Goal: Information Seeking & Learning: Learn about a topic

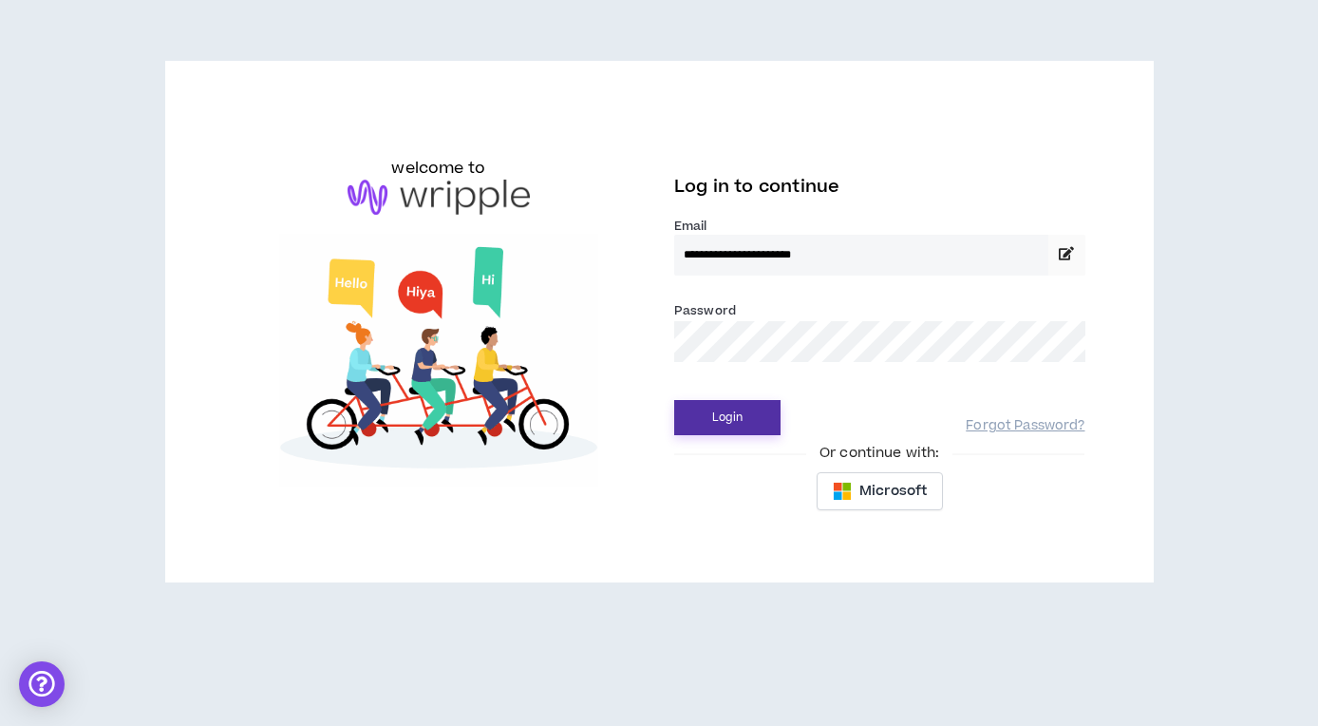
click at [726, 414] on button "Login" at bounding box center [727, 417] width 106 height 35
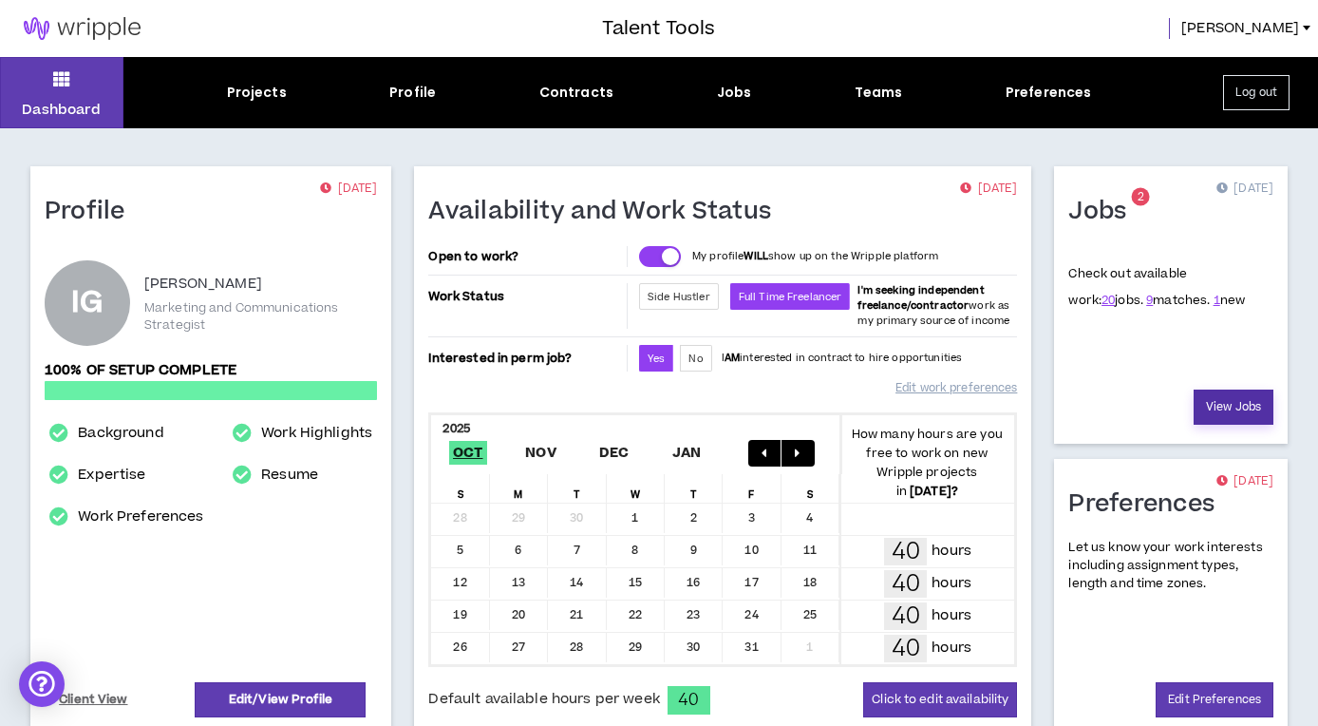
click at [1224, 410] on link "View Jobs" at bounding box center [1234, 406] width 80 height 35
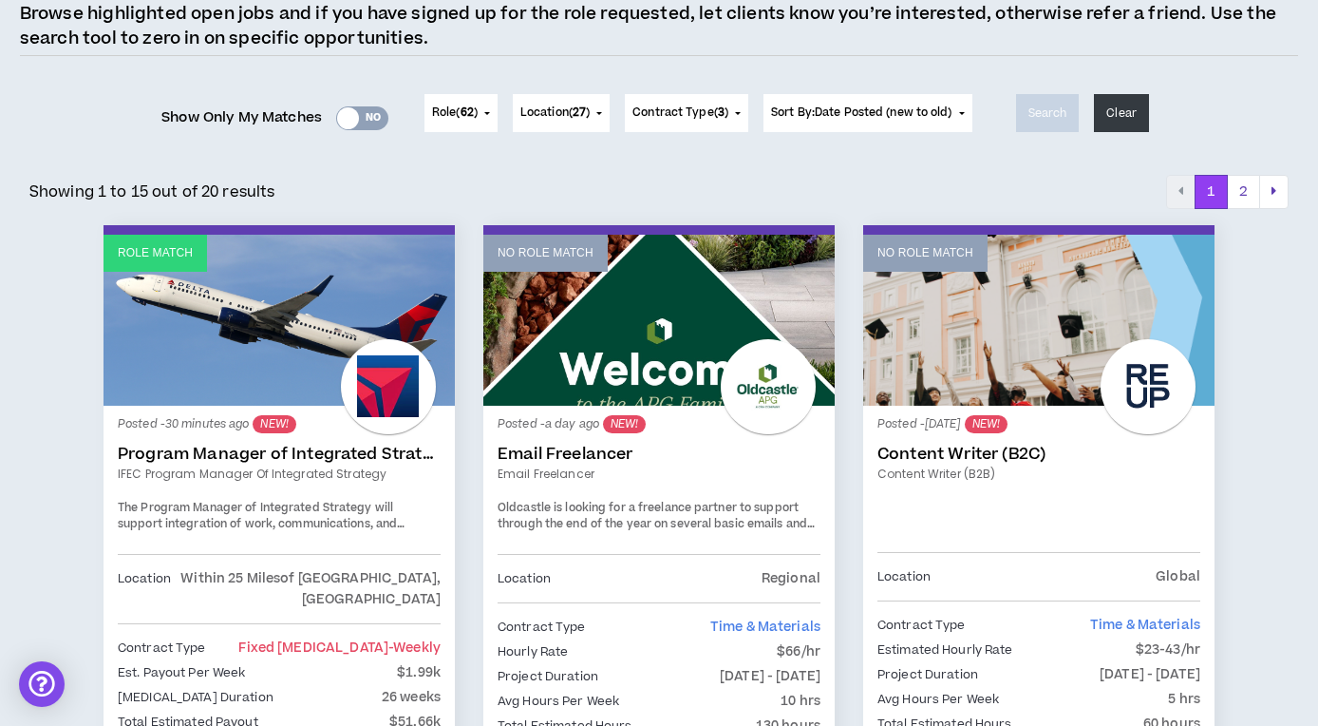
scroll to position [188, 0]
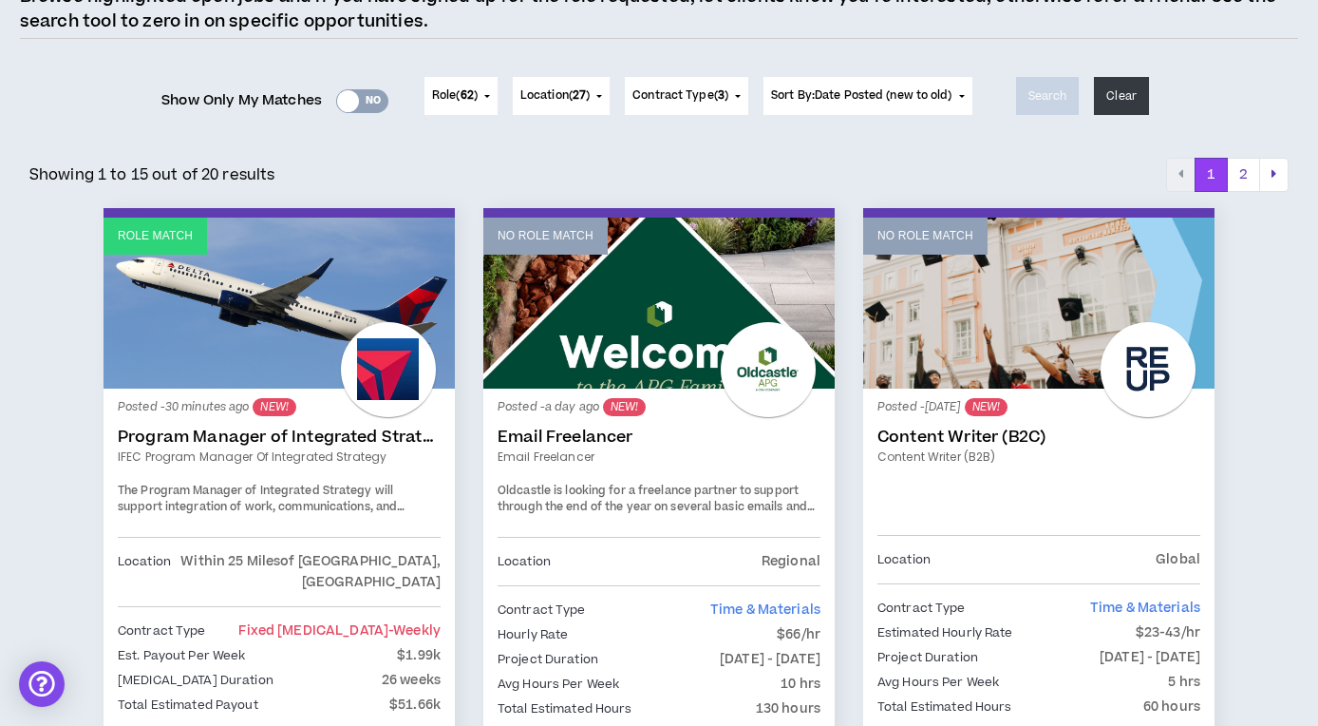
click at [292, 441] on link "Program Manager of Integrated Strategy" at bounding box center [279, 436] width 323 height 19
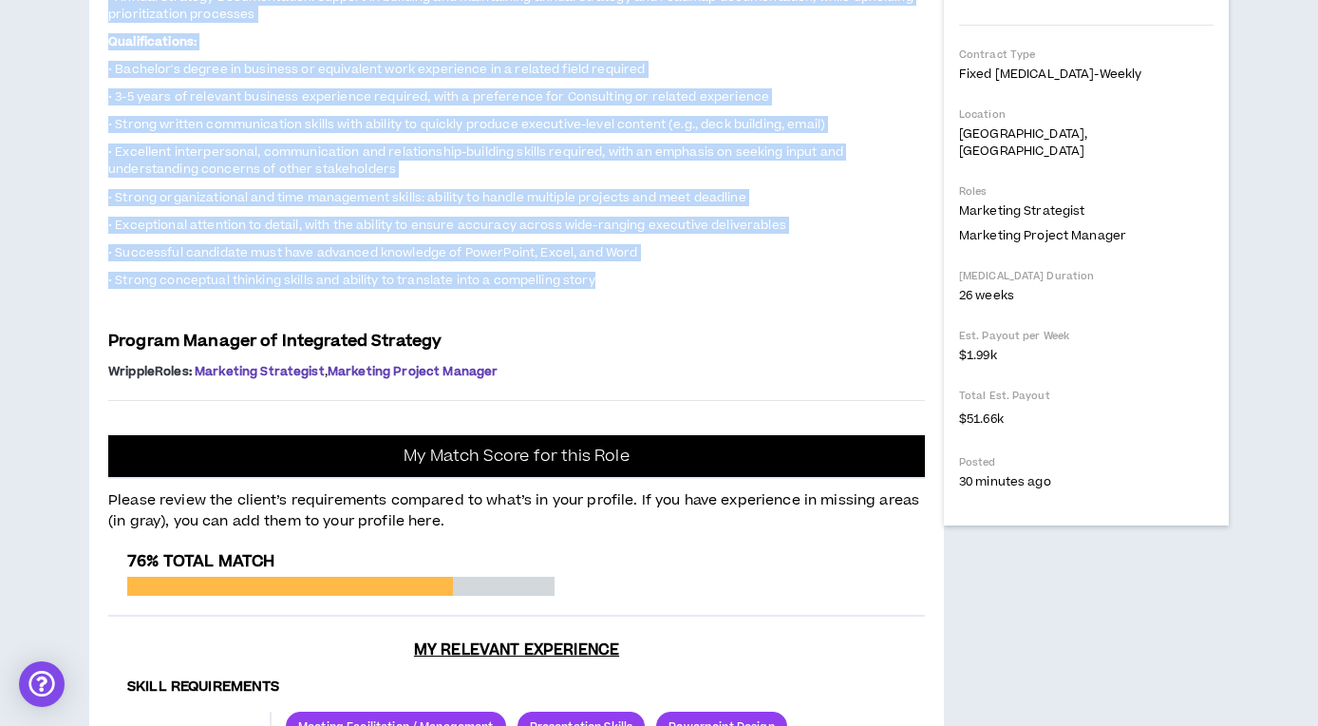
scroll to position [425, 0]
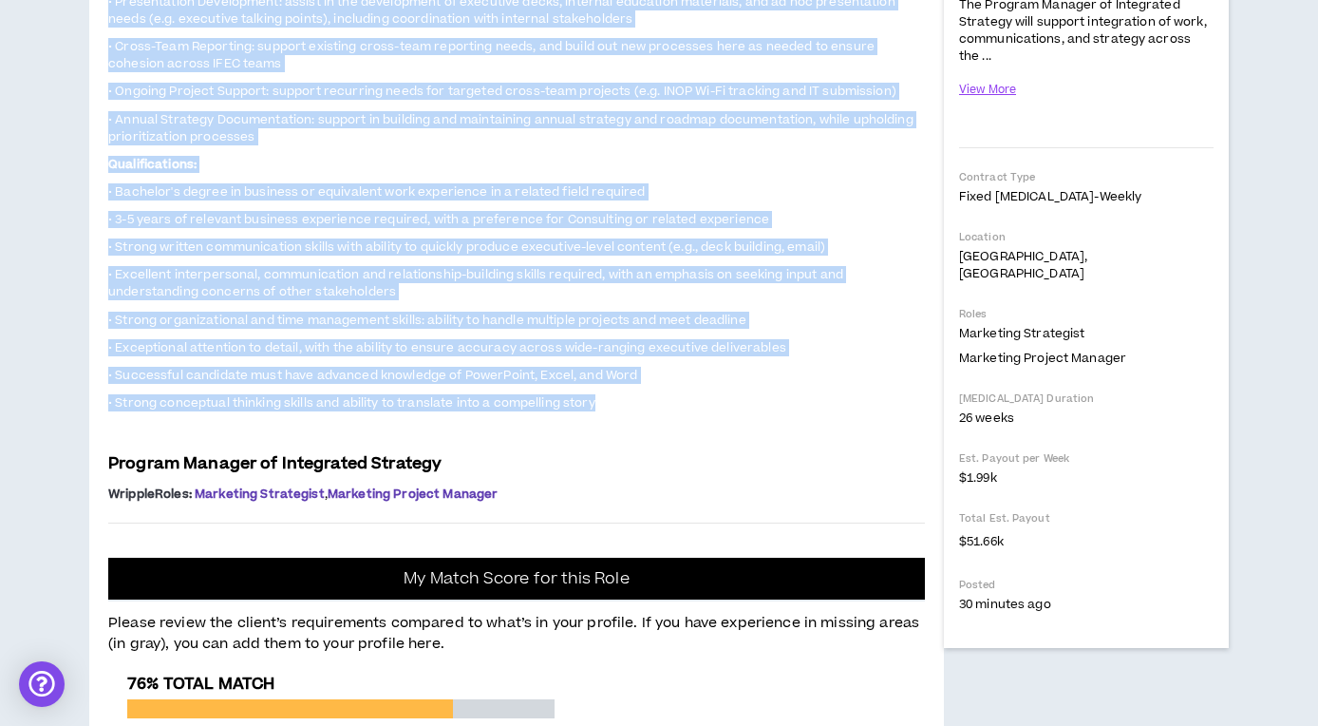
drag, startPoint x: 602, startPoint y: 356, endPoint x: 90, endPoint y: 242, distance: 524.5
click at [90, 242] on div "Project: IFEC Program Manager of Integrated Strategy The Program Manager of Int…" at bounding box center [516, 691] width 855 height 1870
copy div "Loremip: DOLO Sitamet Consect ad Elitseddoe Temporin Utl Etdolor Magnaal en Adm…"
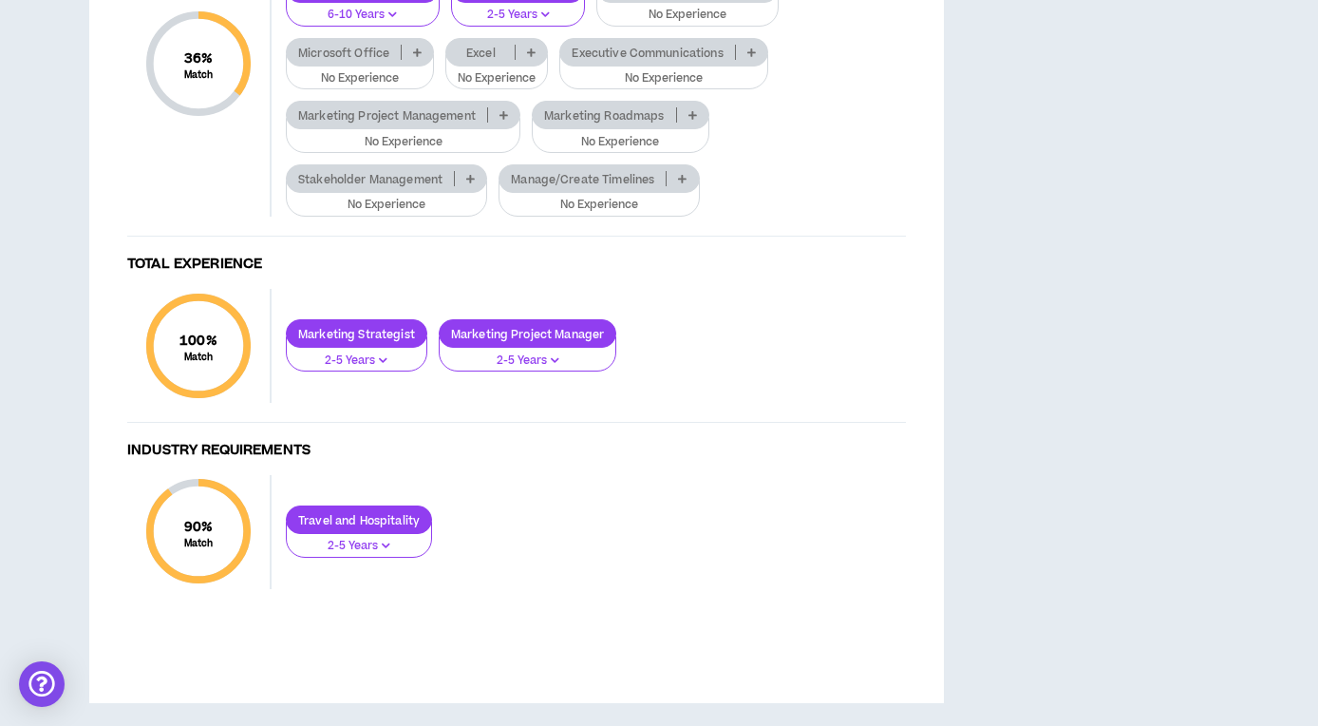
scroll to position [1349, 0]
click at [423, 59] on p at bounding box center [417, 51] width 31 height 15
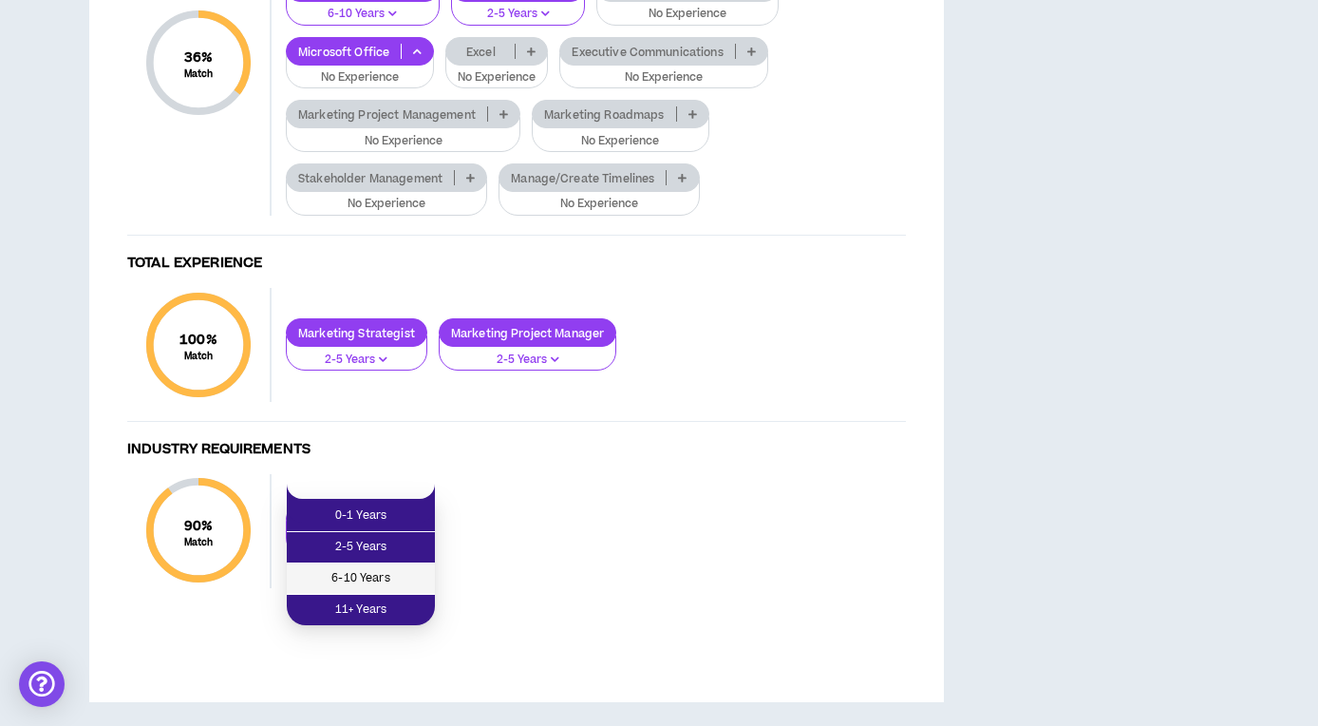
click at [370, 579] on span "6-10 Years" at bounding box center [360, 578] width 125 height 21
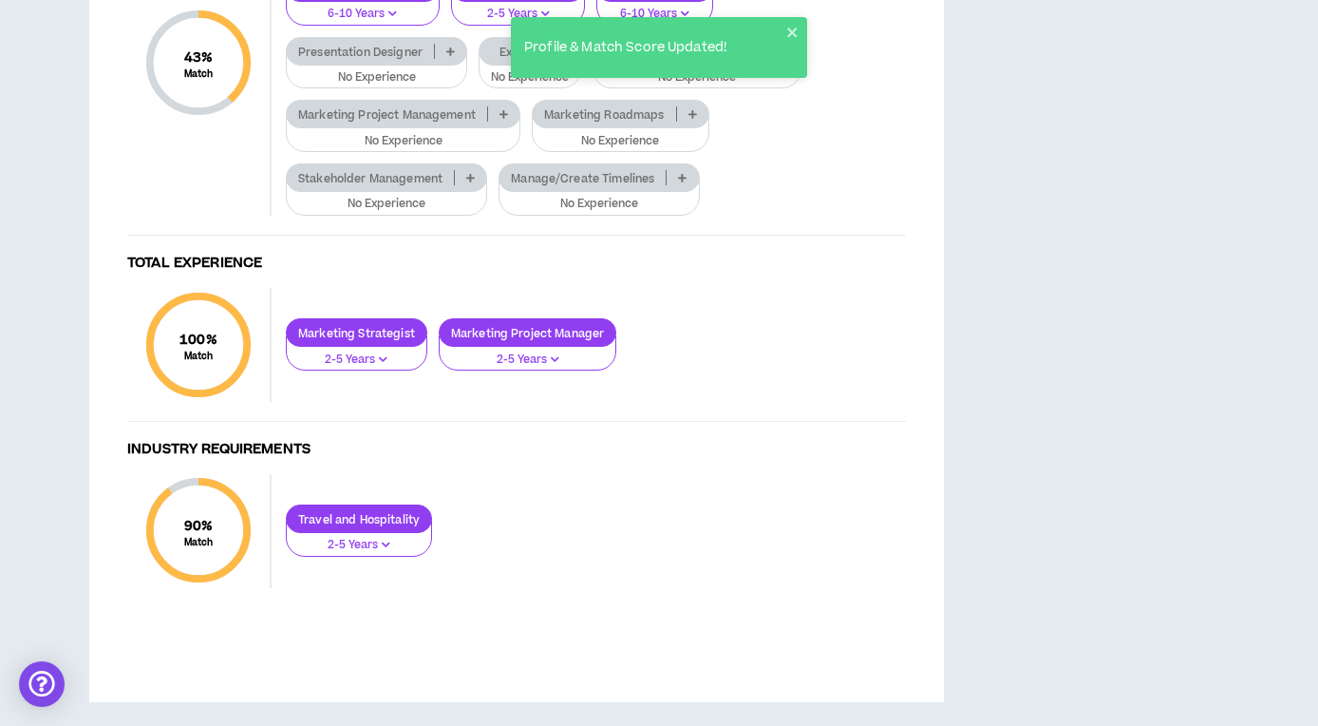
click at [687, 18] on icon "button" at bounding box center [685, 13] width 9 height 9
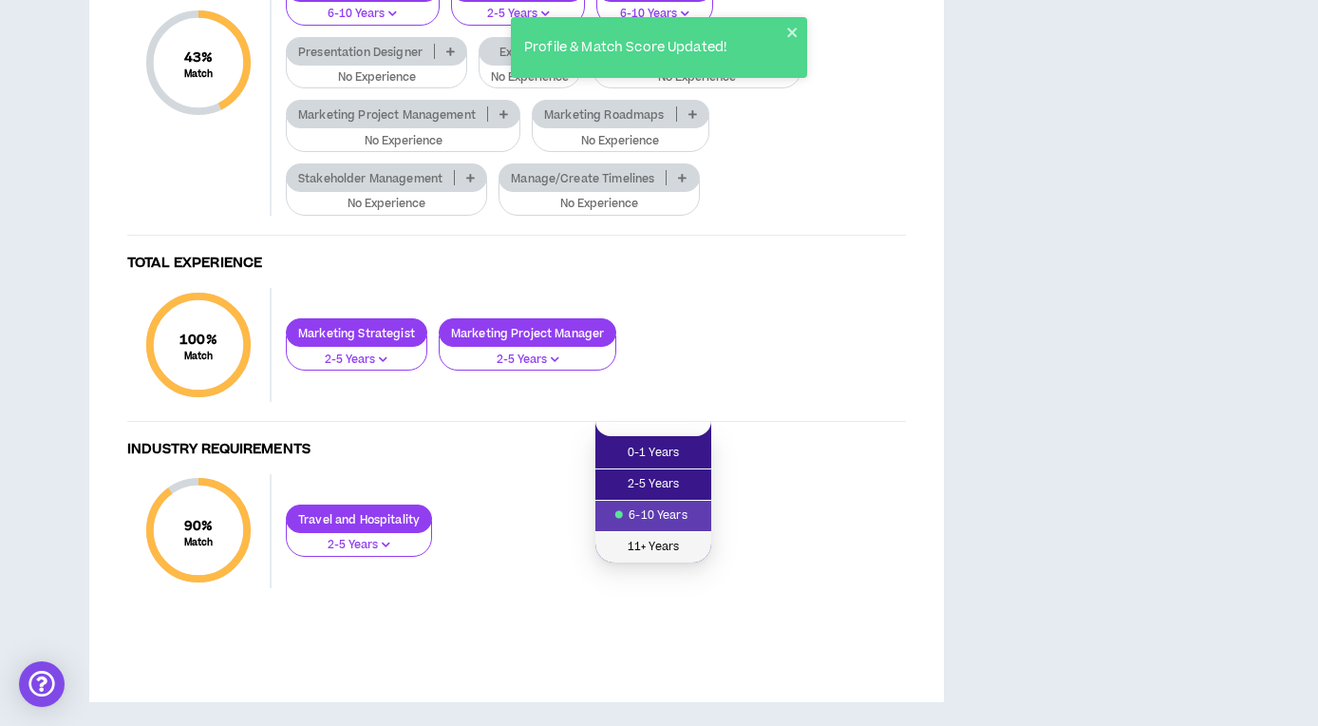
click at [651, 542] on span "11+ Years" at bounding box center [653, 547] width 93 height 21
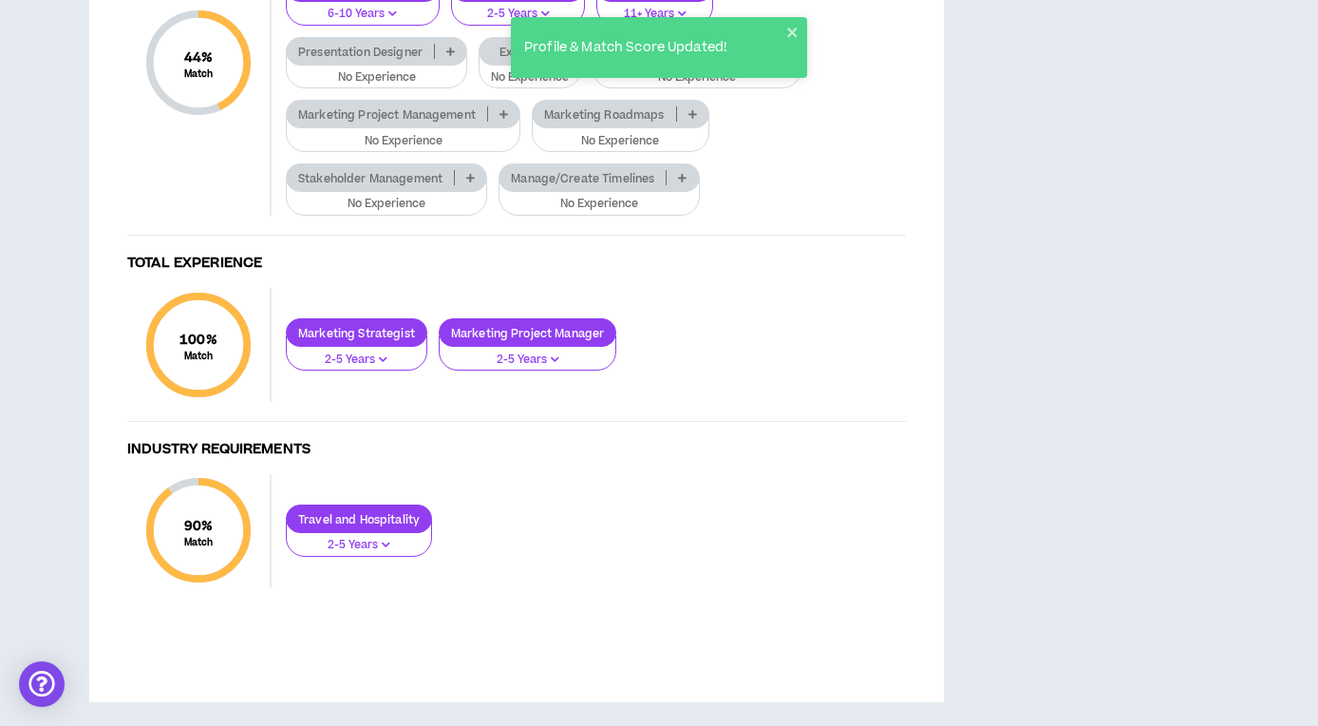
click at [451, 56] on icon at bounding box center [450, 51] width 9 height 9
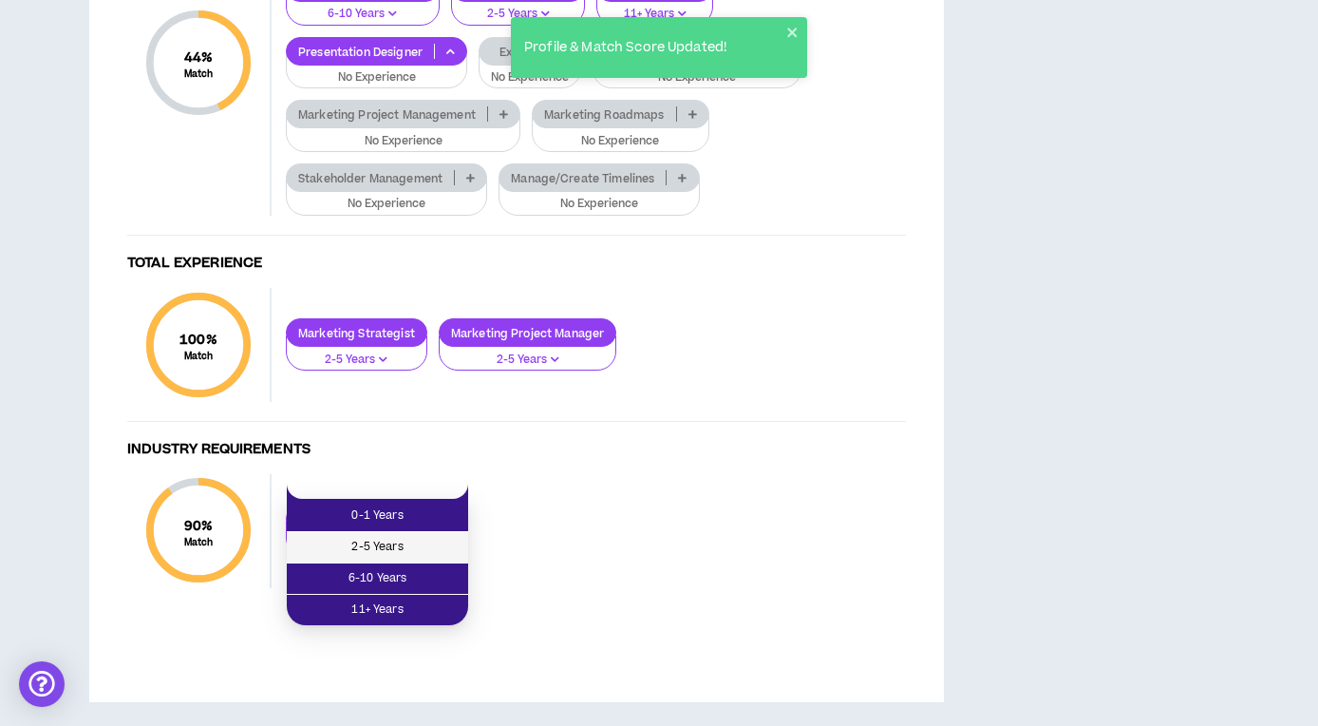
click at [393, 545] on span "2-5 Years" at bounding box center [377, 547] width 159 height 21
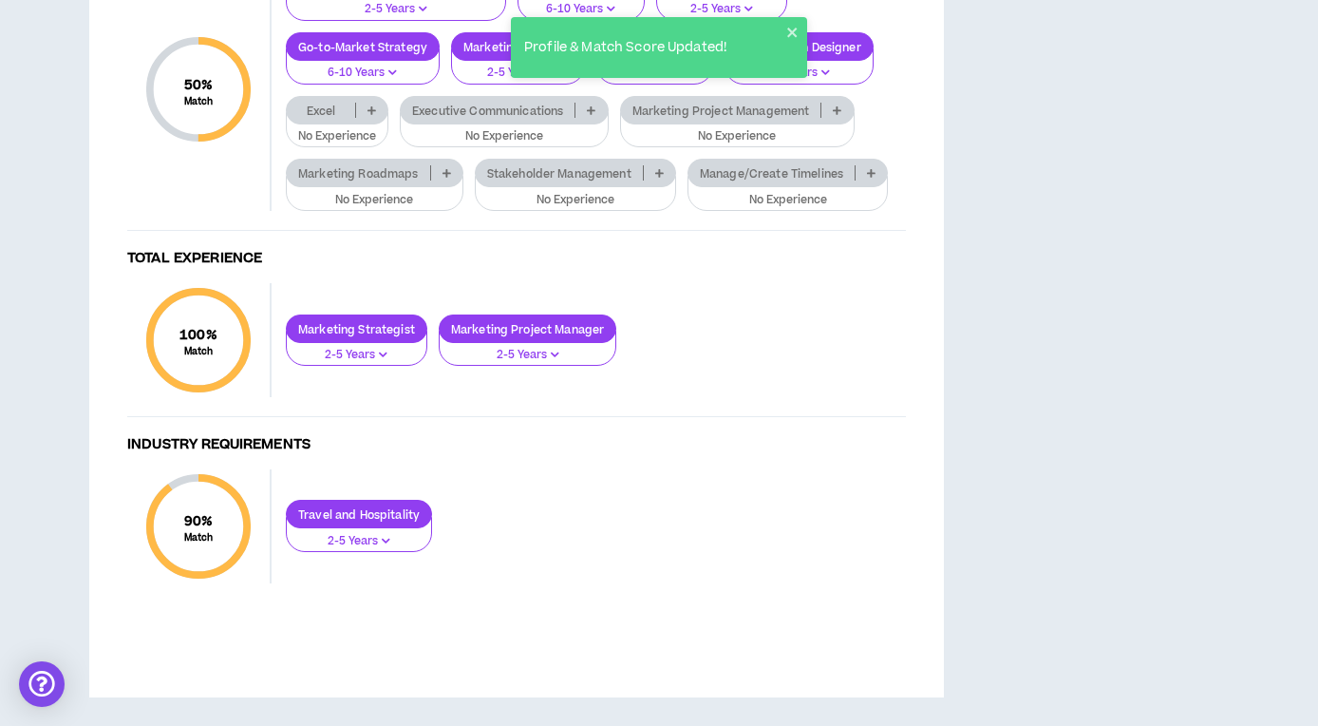
click at [375, 115] on icon at bounding box center [372, 109] width 9 height 9
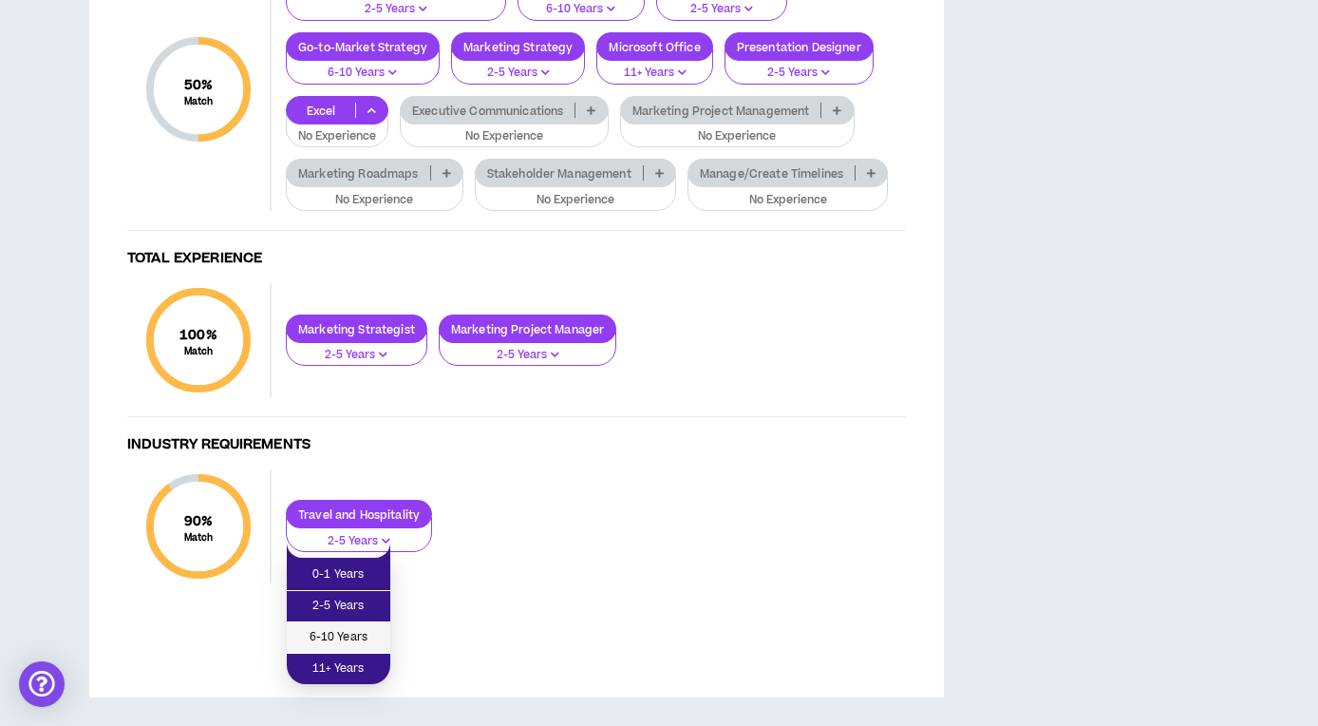
click at [332, 627] on span "6-10 Years" at bounding box center [338, 637] width 81 height 21
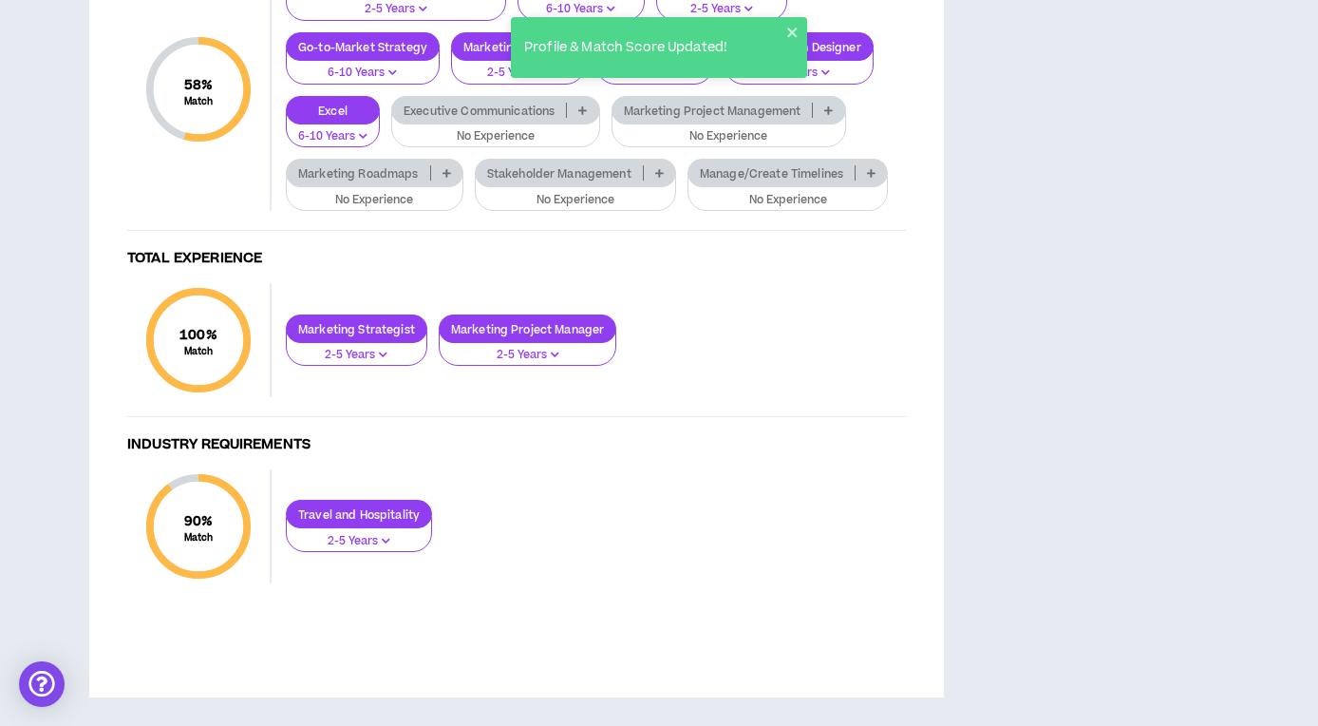
click at [578, 118] on p at bounding box center [582, 110] width 31 height 15
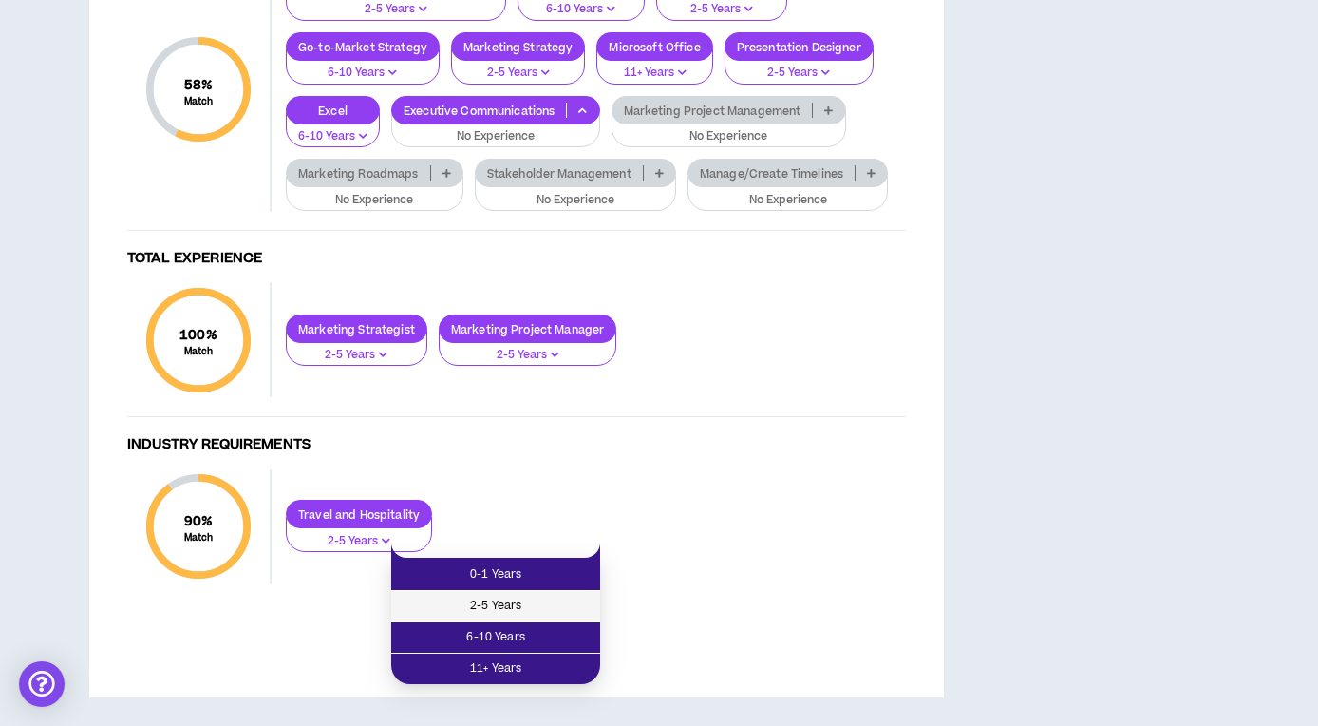
click at [494, 596] on span "2-5 Years" at bounding box center [496, 606] width 186 height 21
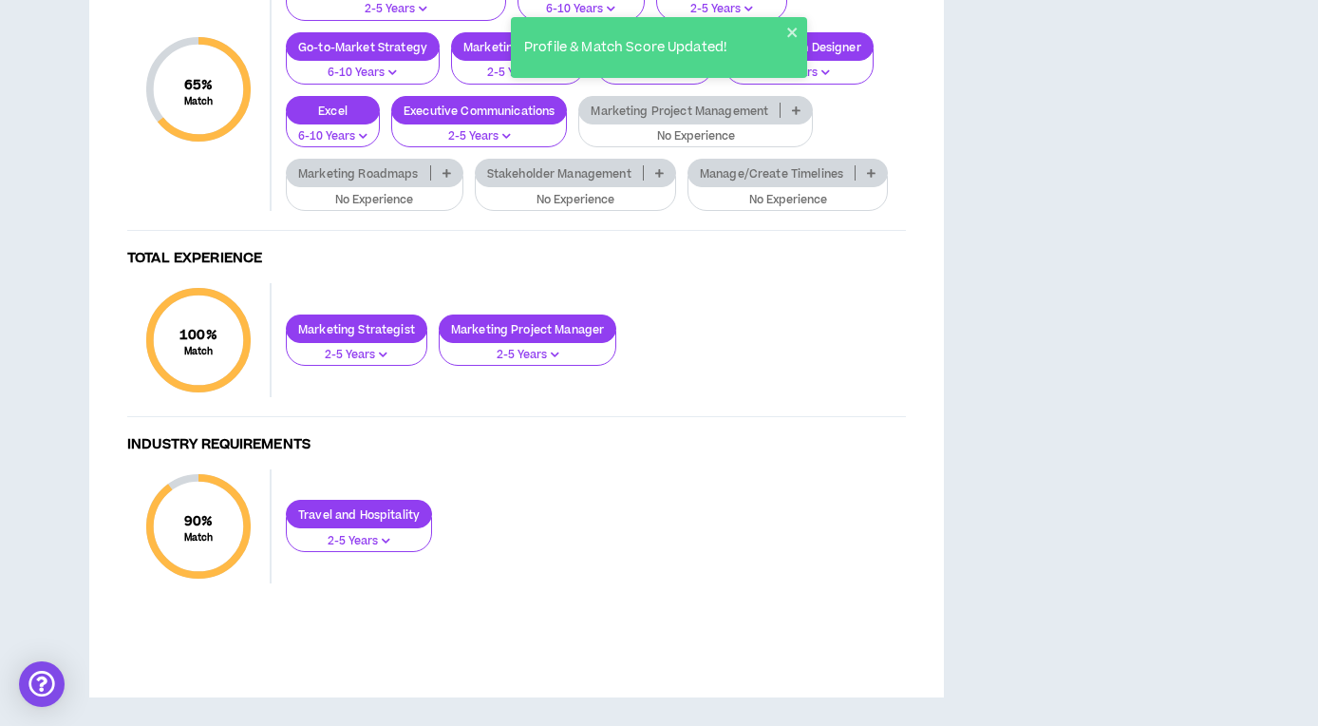
click at [800, 115] on icon at bounding box center [796, 109] width 9 height 9
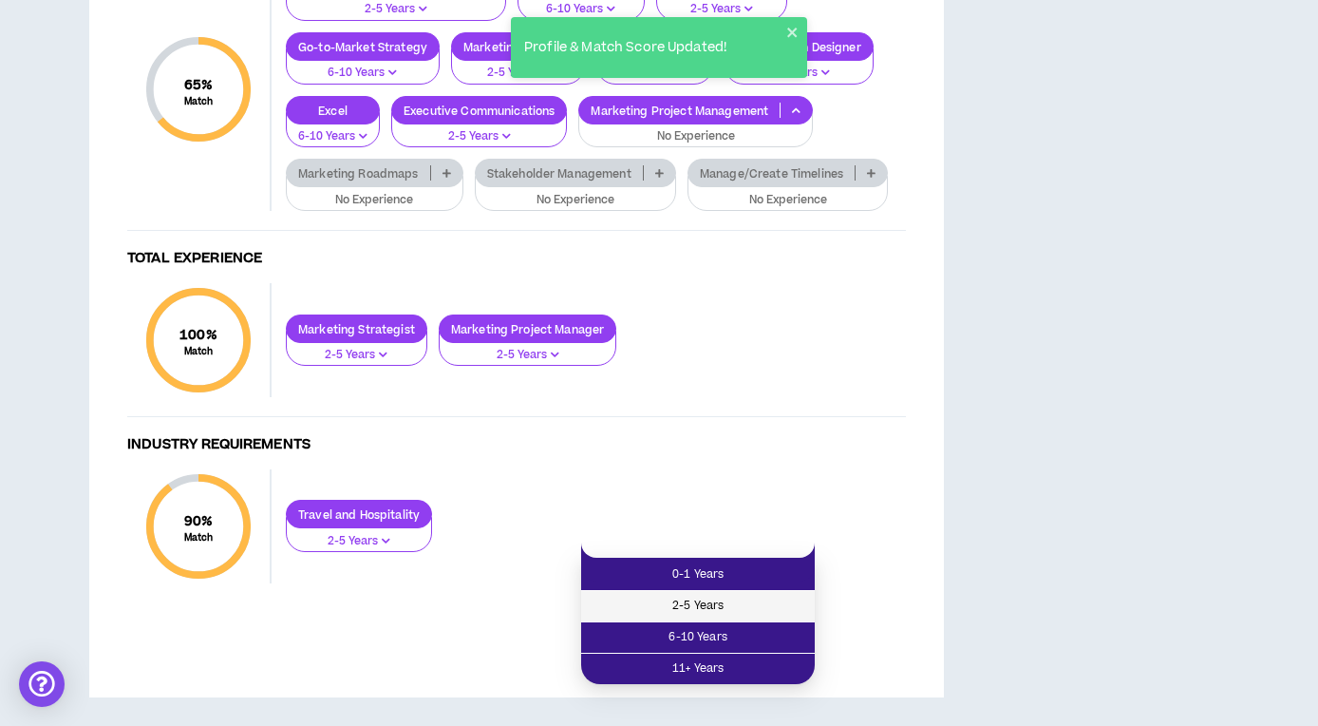
click at [692, 596] on span "2-5 Years" at bounding box center [698, 606] width 211 height 21
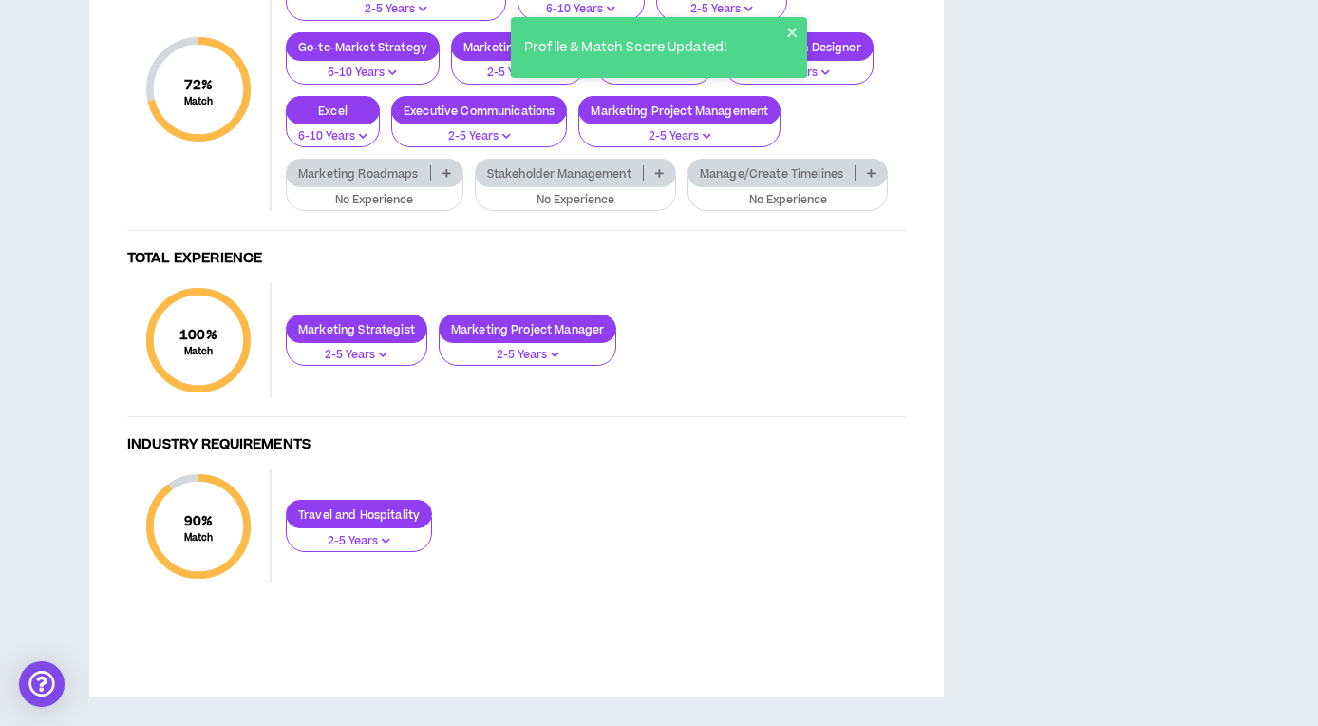
click at [443, 178] on icon at bounding box center [447, 172] width 9 height 9
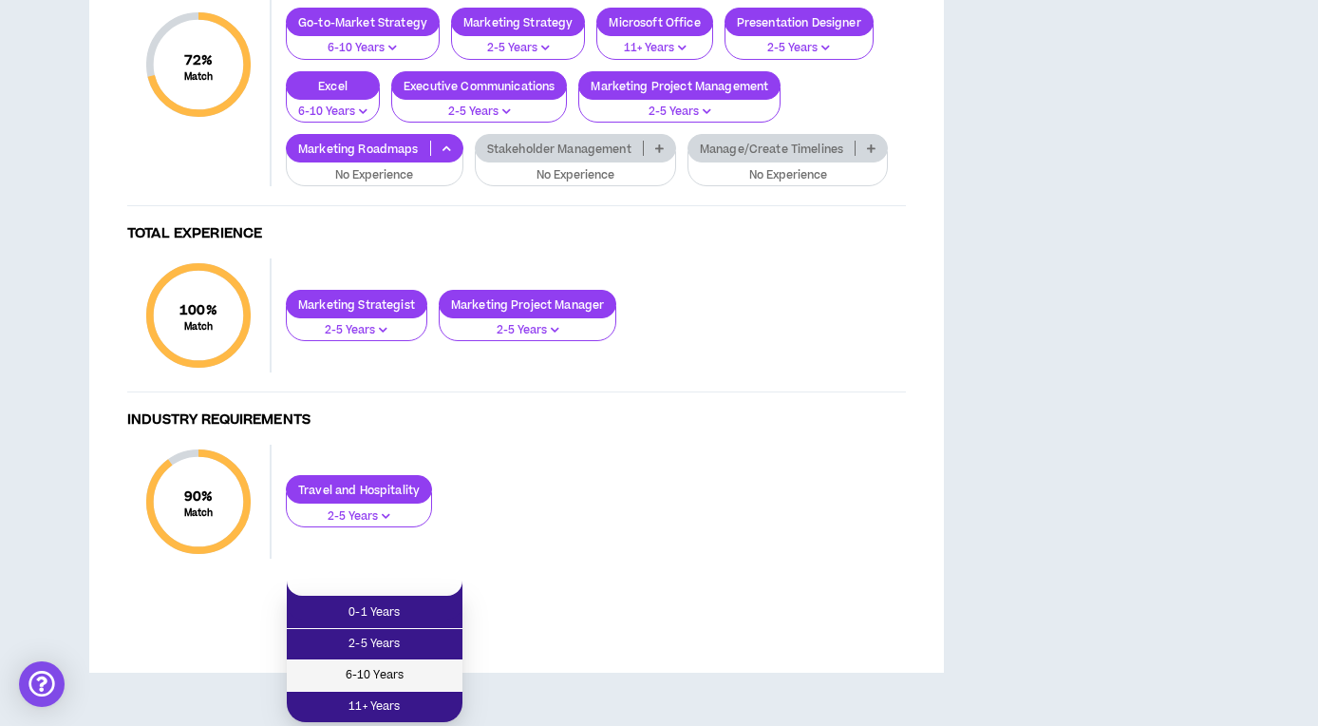
click at [378, 665] on span "6-10 Years" at bounding box center [374, 675] width 153 height 21
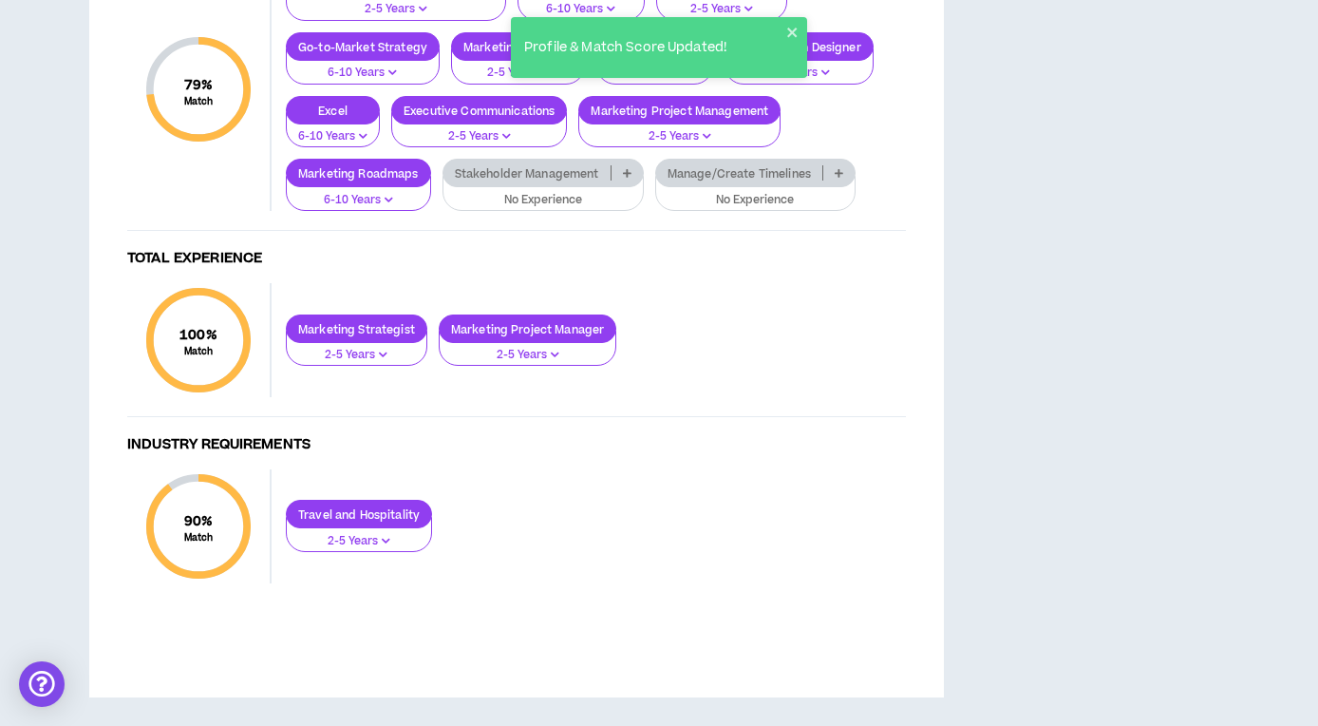
click at [624, 178] on icon at bounding box center [627, 172] width 9 height 9
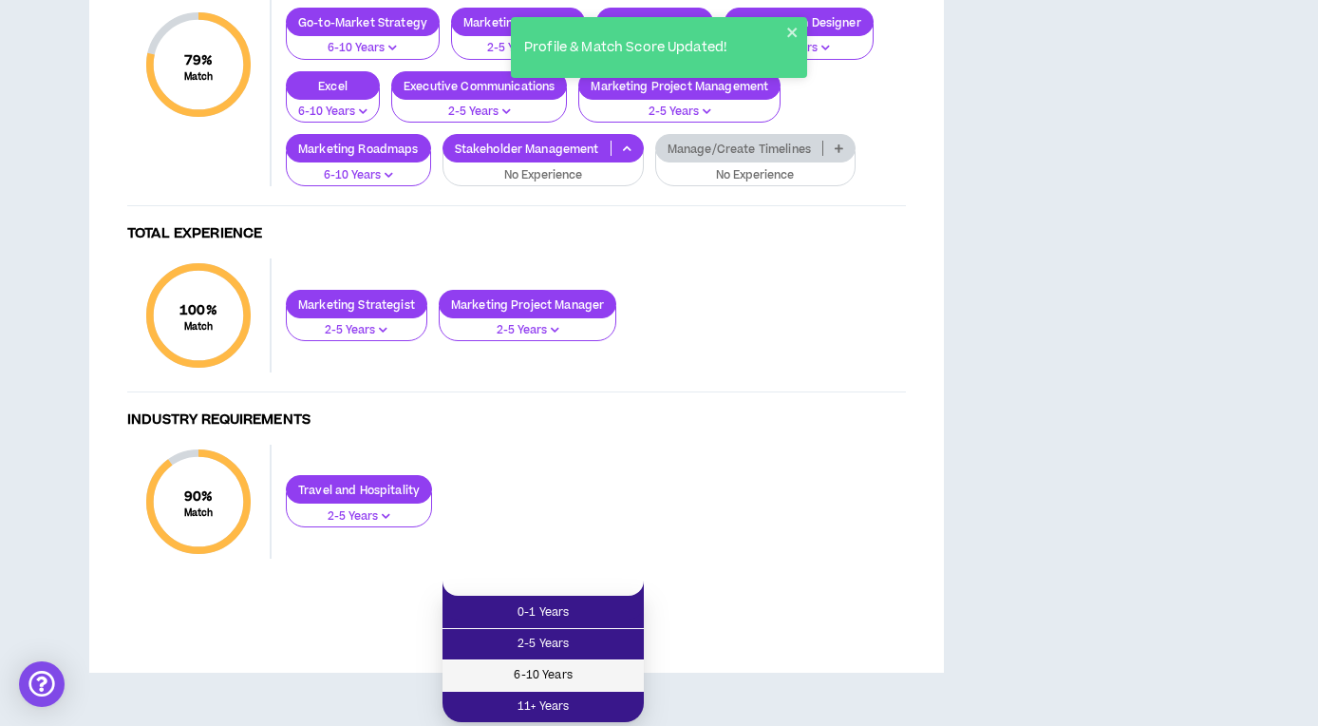
click at [547, 665] on span "6-10 Years" at bounding box center [543, 675] width 179 height 21
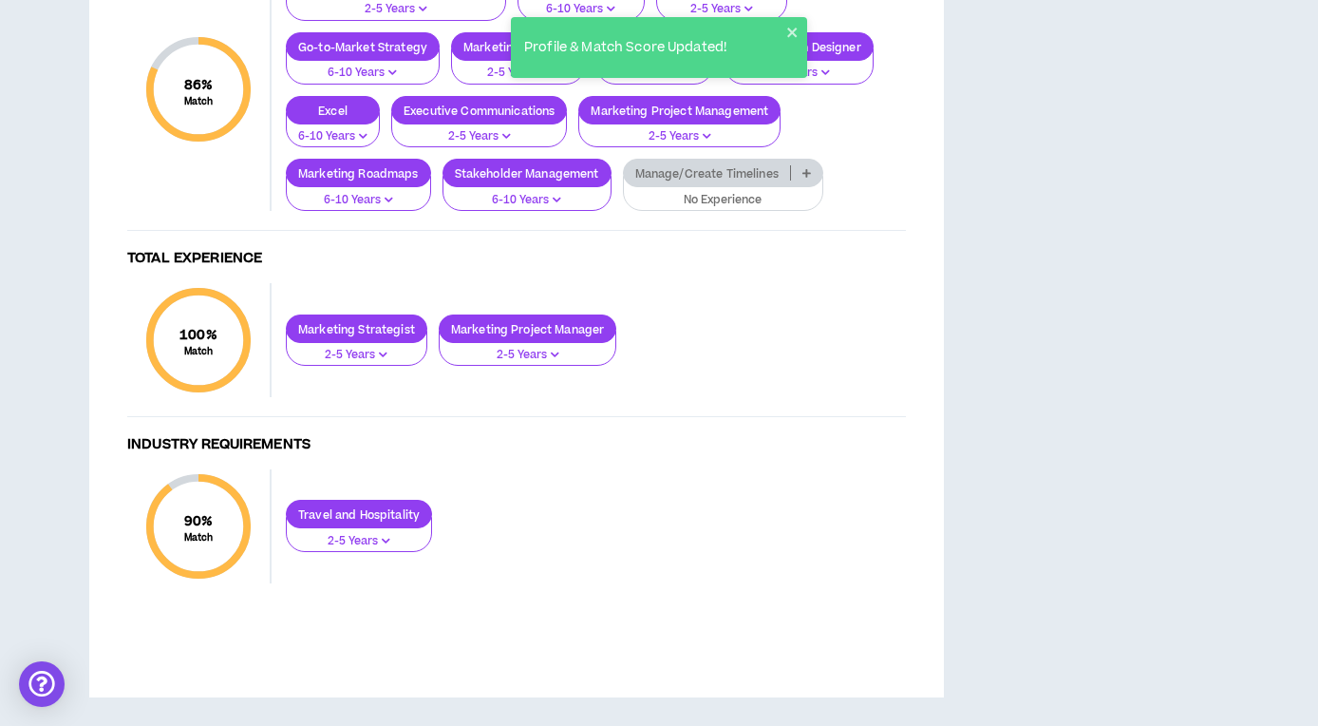
click at [808, 178] on icon at bounding box center [807, 172] width 9 height 9
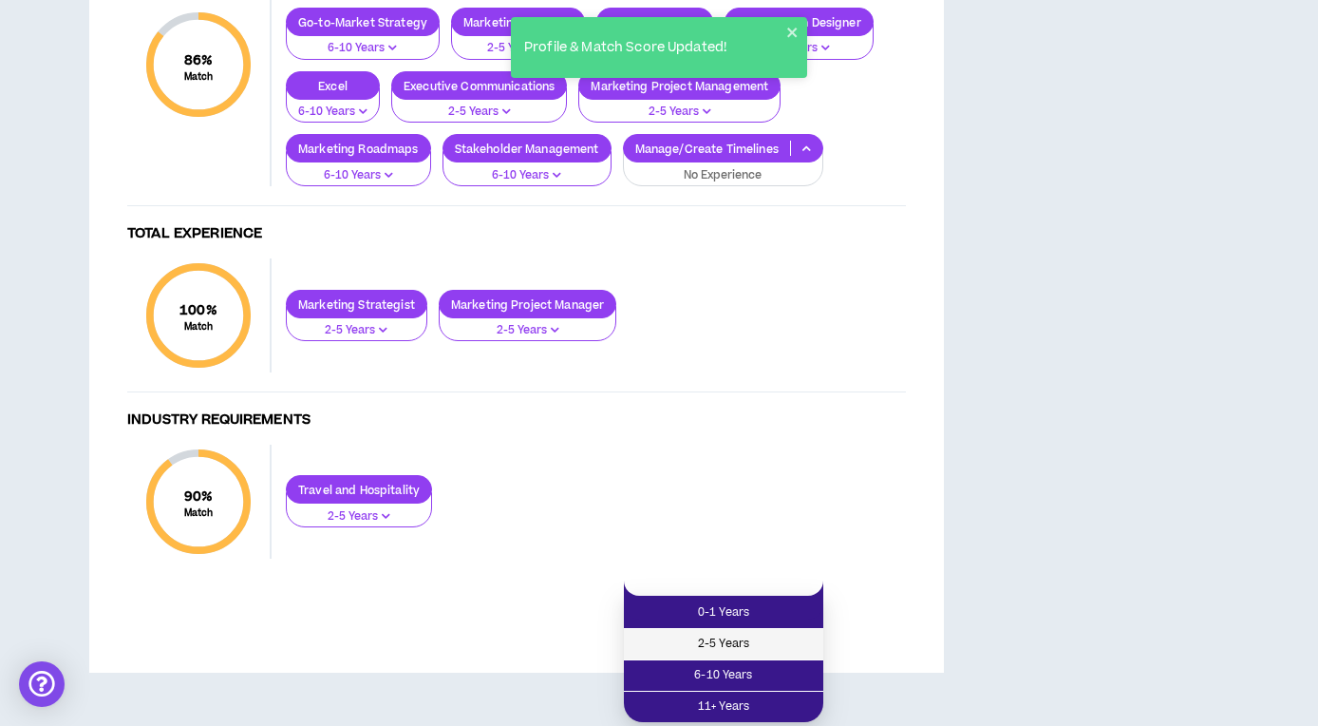
click at [729, 634] on span "2-5 Years" at bounding box center [723, 644] width 177 height 21
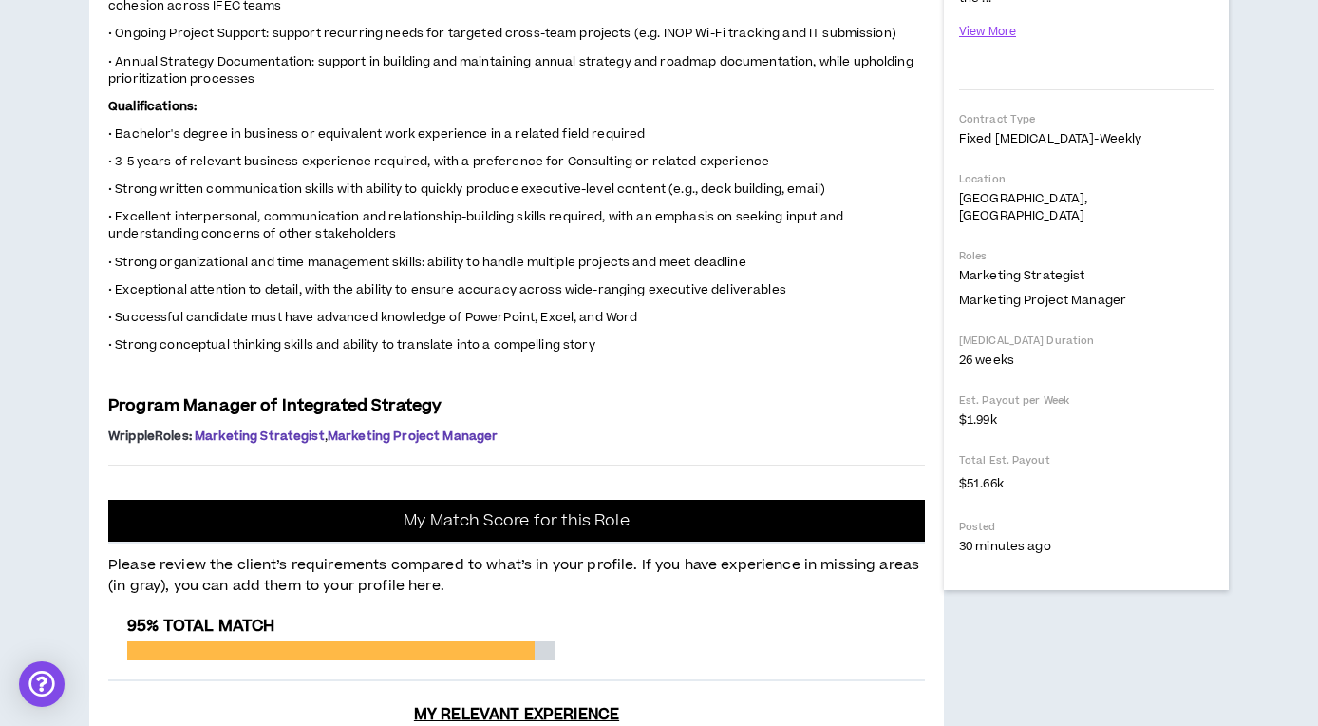
scroll to position [481, 0]
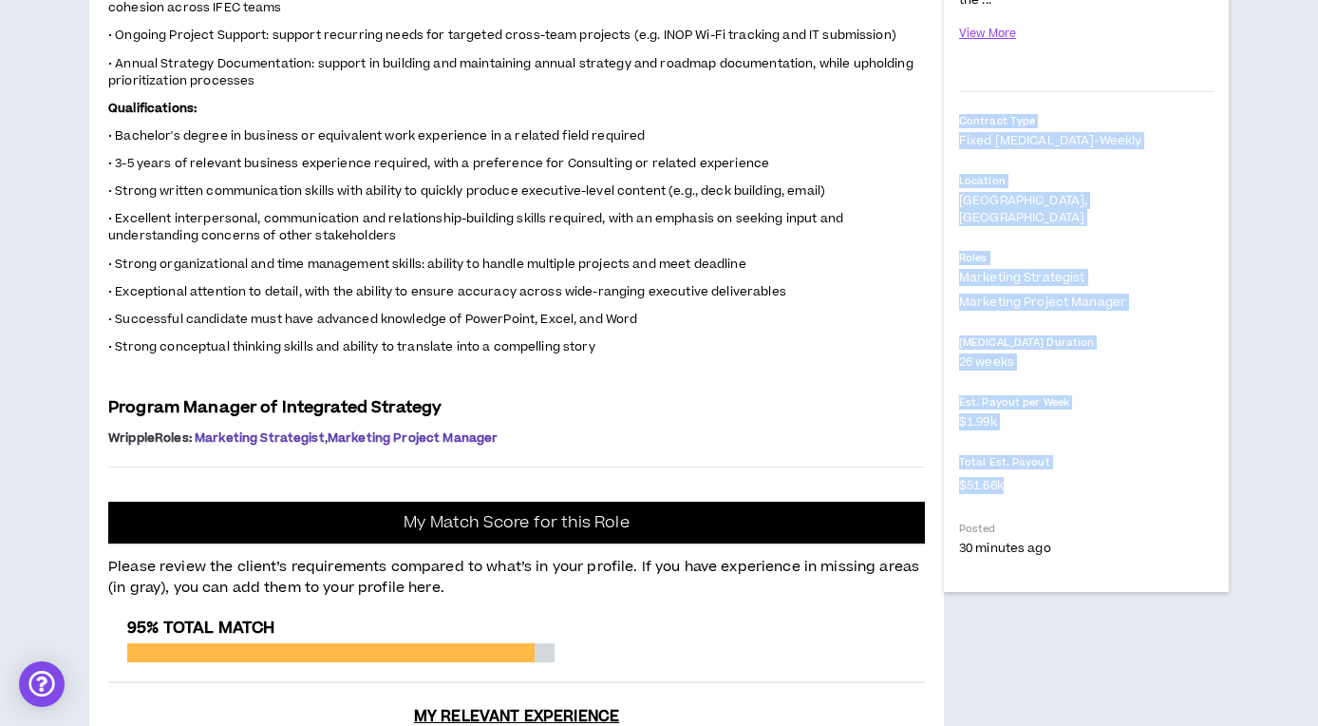
drag, startPoint x: 1011, startPoint y: 467, endPoint x: 952, endPoint y: 106, distance: 365.7
click at [952, 120] on div "Delta Air Lines Program Manager of Integrated Strategy Hide Details I'm Interes…" at bounding box center [1086, 146] width 285 height 892
copy div "Contract Type Fixed [MEDICAL_DATA] - weekly Location [GEOGRAPHIC_DATA], [GEOGRA…"
click at [1090, 269] on span "Marketing Strategist Marketing Project Manager" at bounding box center [1086, 290] width 255 height 42
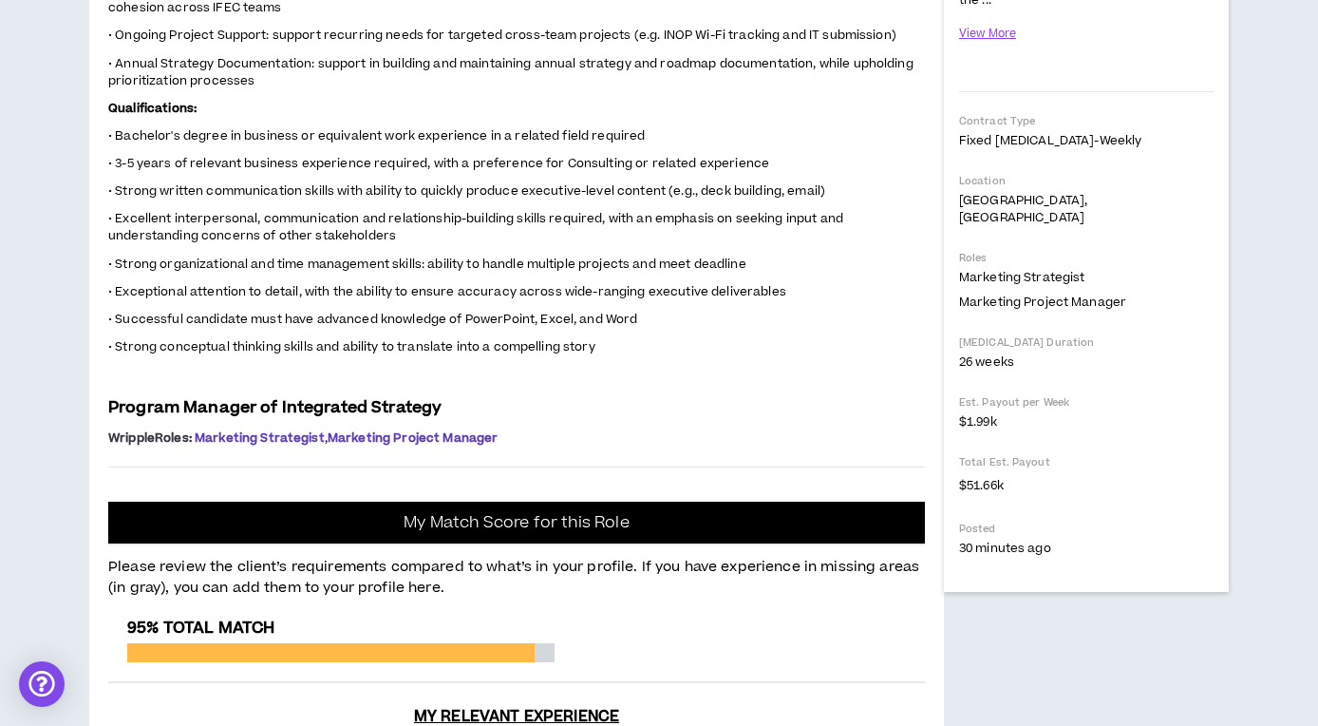
drag, startPoint x: 236, startPoint y: 356, endPoint x: 117, endPoint y: 315, distance: 125.6
copy span "IFEC Internal Support: serve as a support resource in executing solutions to en…"
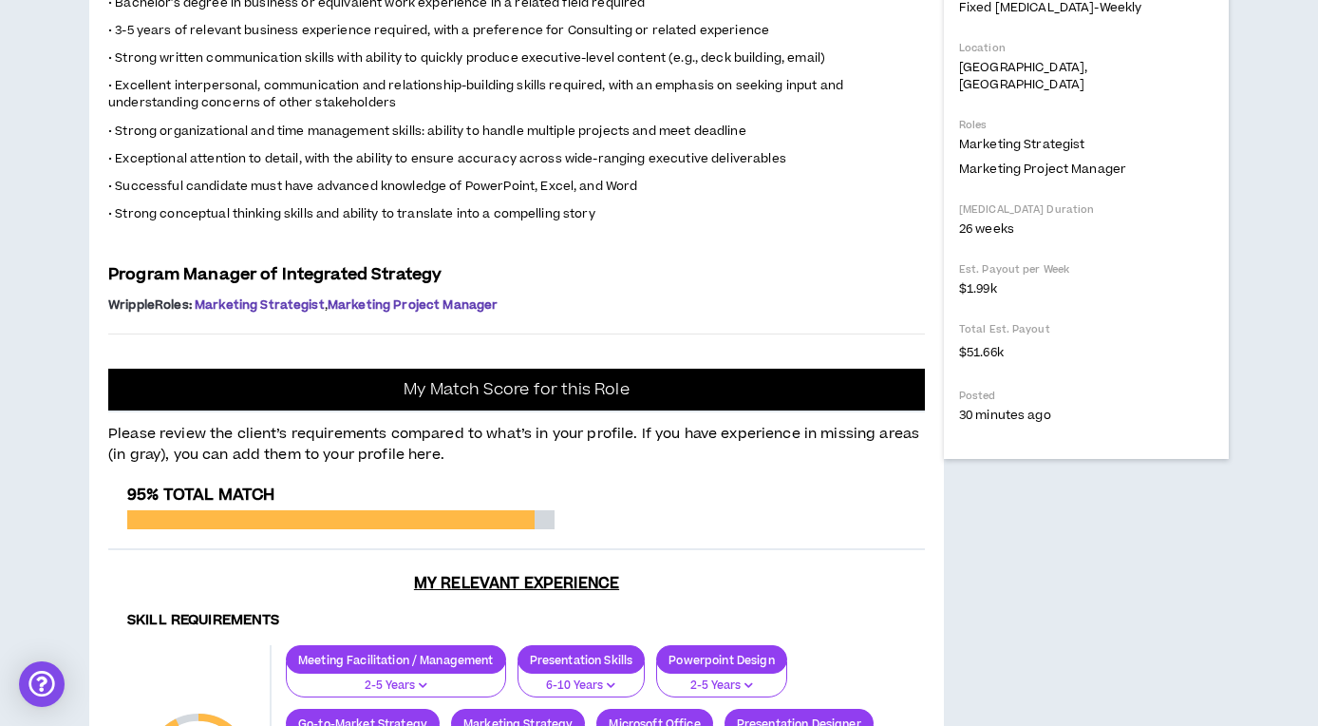
scroll to position [616, 0]
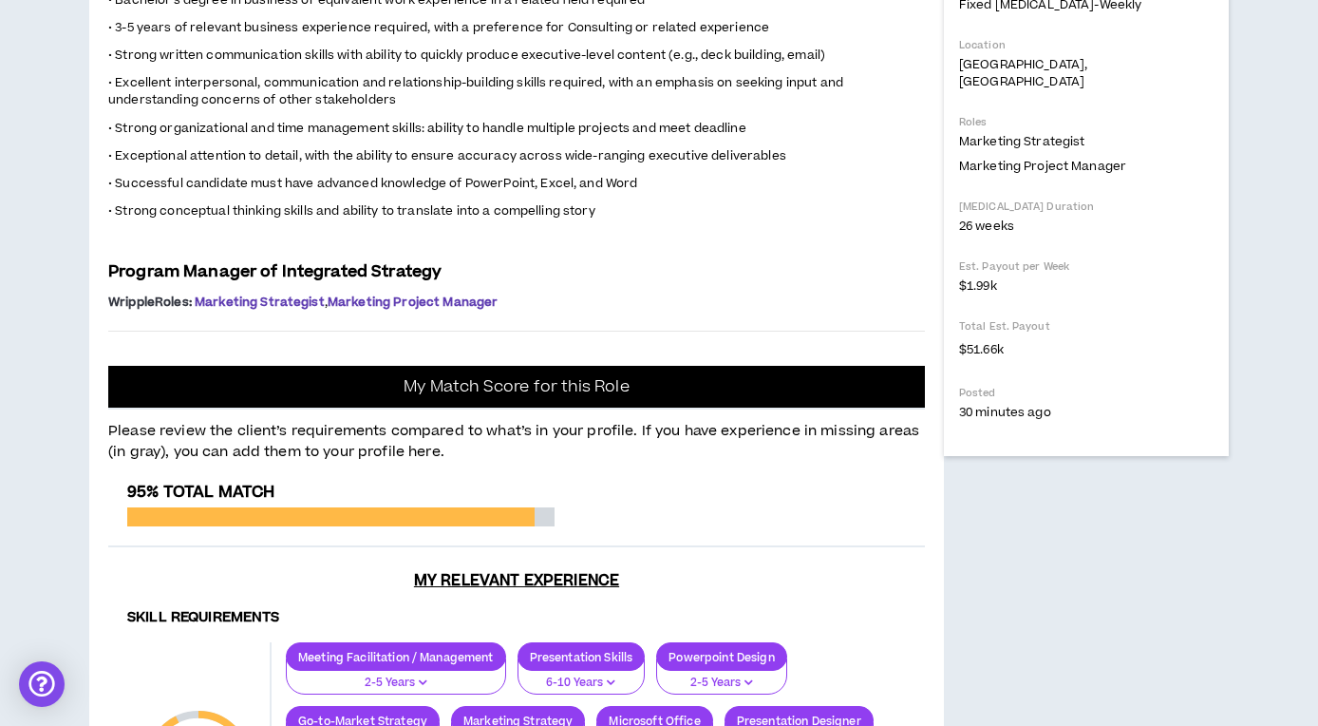
drag, startPoint x: 265, startPoint y: 384, endPoint x: 80, endPoint y: 84, distance: 352.7
click at [80, 84] on div "Dashboard Projects Profile Contracts Jobs Teams Preferences Log out Back to Job…" at bounding box center [659, 420] width 1318 height 1959
copy span "Lor Ipsumdo Sitamet co Adipiscing Elitsedd eius tempori utlaboreetd ma aliq, en…"
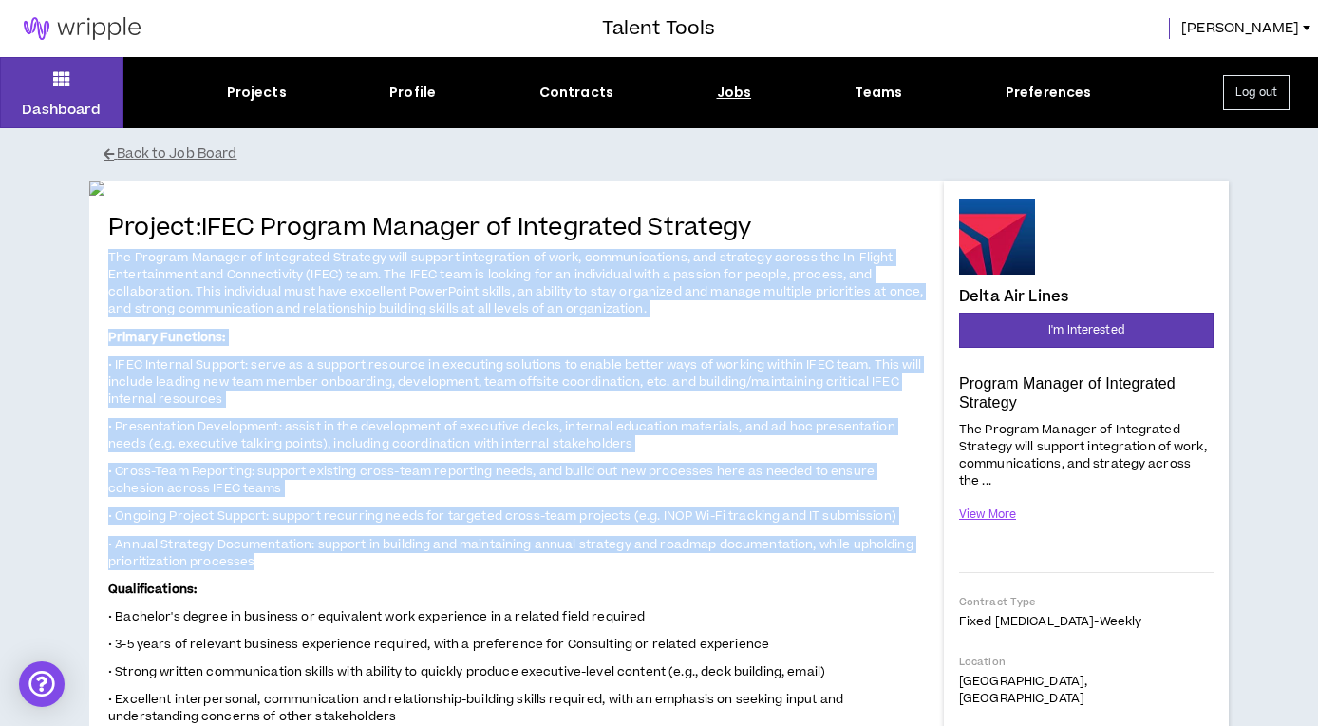
scroll to position [0, 0]
